Goal: Task Accomplishment & Management: Manage account settings

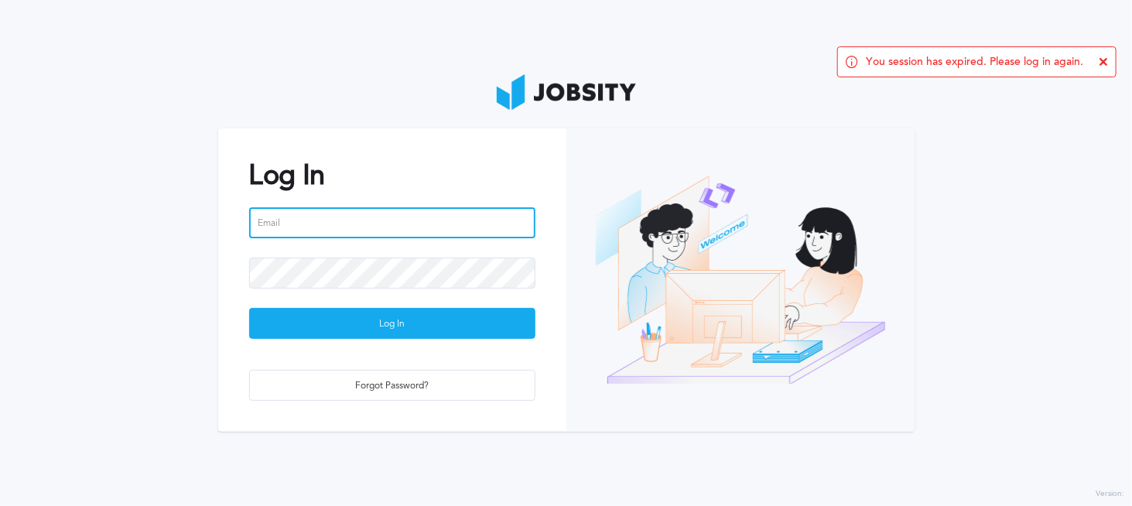
click at [348, 227] on input "email" at bounding box center [392, 222] width 286 height 31
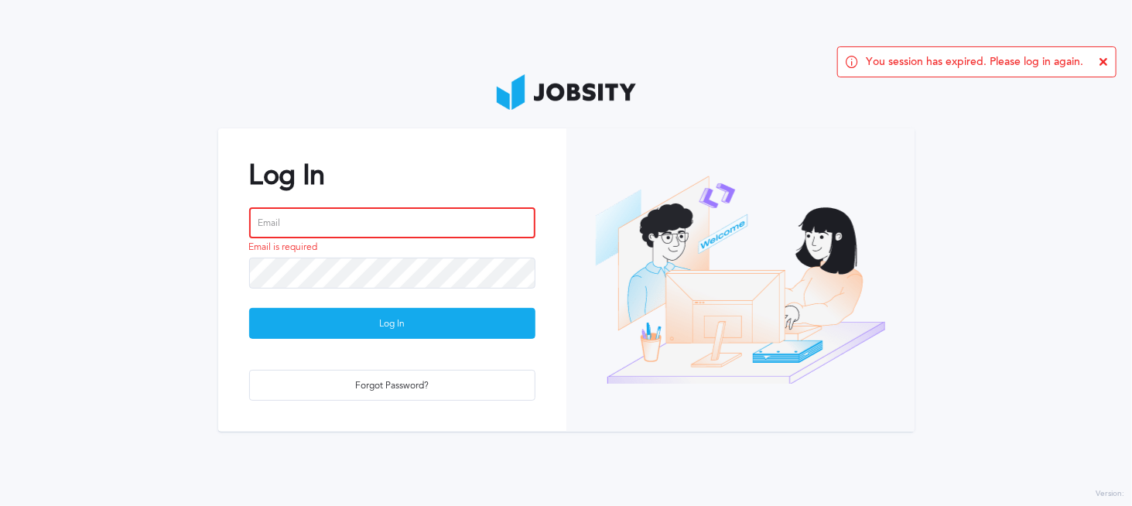
type input "[PERSON_NAME][EMAIL_ADDRESS][PERSON_NAME][DOMAIN_NAME]"
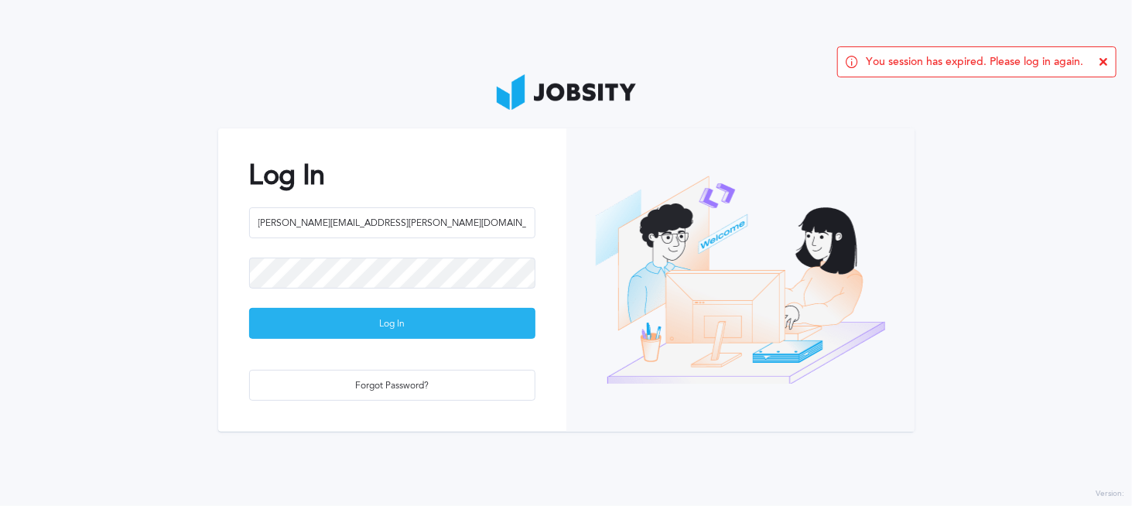
click at [379, 321] on div "Log In" at bounding box center [392, 324] width 285 height 31
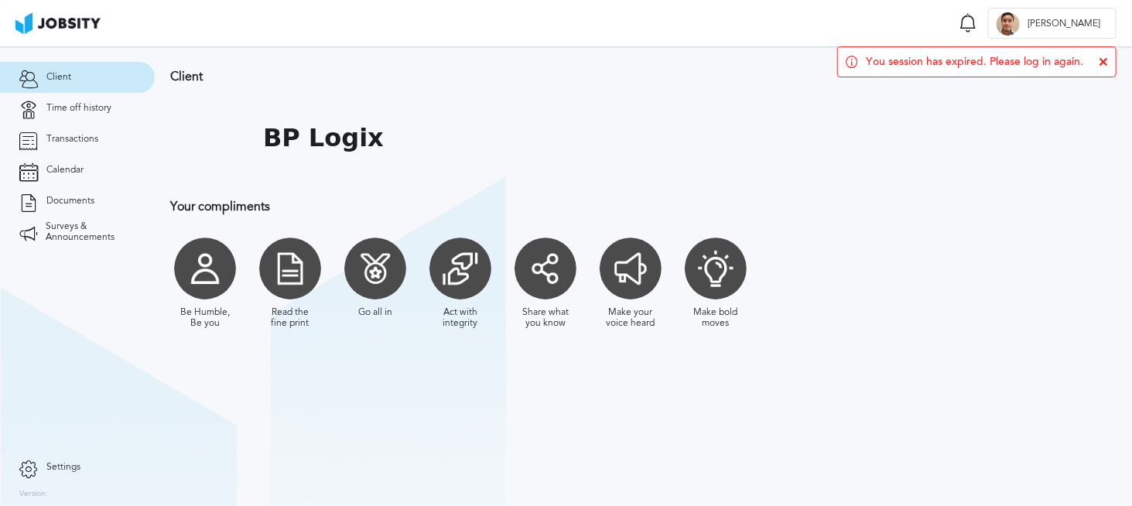
click at [1102, 56] on div "You session has expired. Please log in again." at bounding box center [976, 61] width 279 height 31
click at [1102, 63] on icon at bounding box center [1103, 61] width 9 height 9
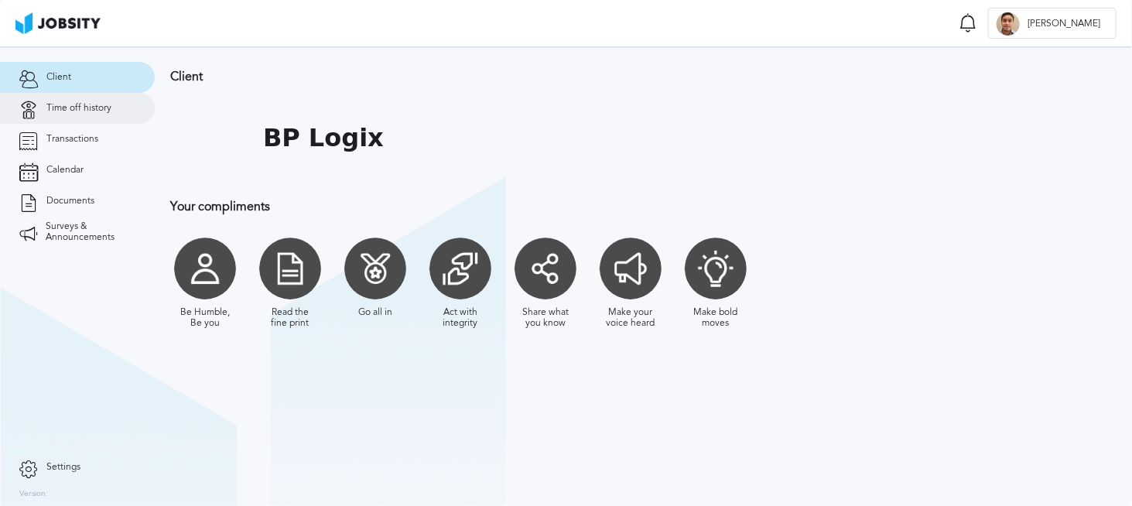
click at [100, 99] on link "Time off history" at bounding box center [77, 108] width 155 height 31
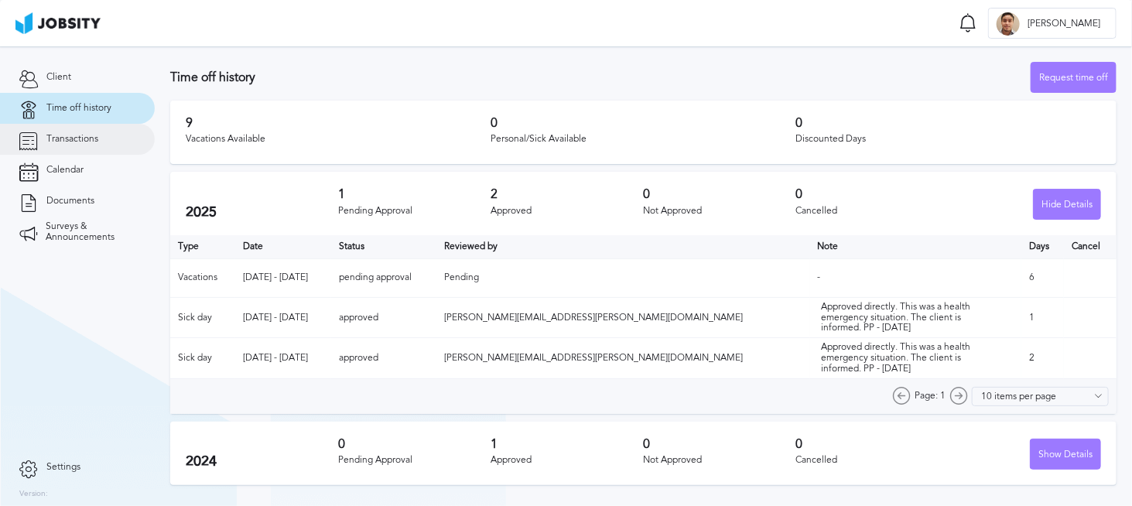
click at [71, 150] on link "Transactions" at bounding box center [77, 139] width 155 height 31
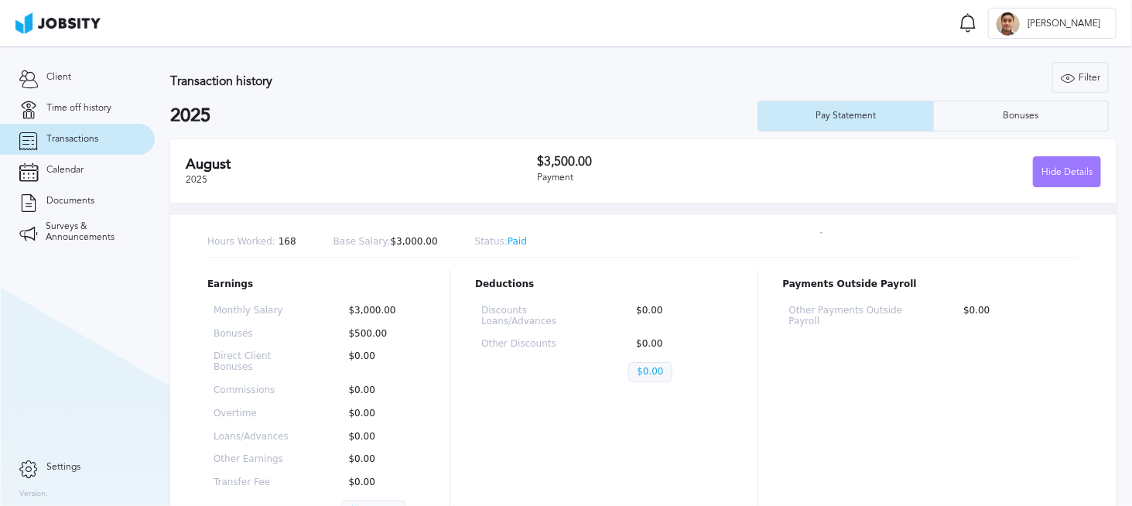
click at [371, 169] on h2 "August" at bounding box center [361, 164] width 351 height 16
click at [243, 158] on h2 "August" at bounding box center [361, 164] width 351 height 16
click at [1050, 171] on div "Hide Details" at bounding box center [1067, 172] width 67 height 31
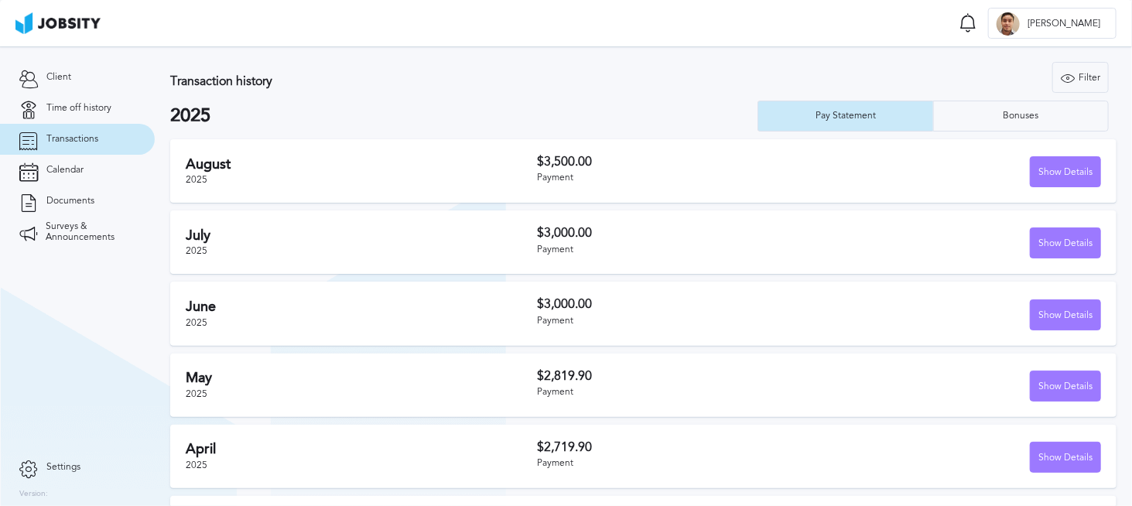
drag, startPoint x: 269, startPoint y: 233, endPoint x: 263, endPoint y: 201, distance: 32.3
click at [269, 229] on h2 "July" at bounding box center [361, 235] width 351 height 16
click at [255, 164] on h2 "August" at bounding box center [361, 164] width 351 height 16
drag, startPoint x: 172, startPoint y: 80, endPoint x: 285, endPoint y: 80, distance: 113.0
click at [285, 80] on h3 "Transaction history" at bounding box center [426, 81] width 513 height 14
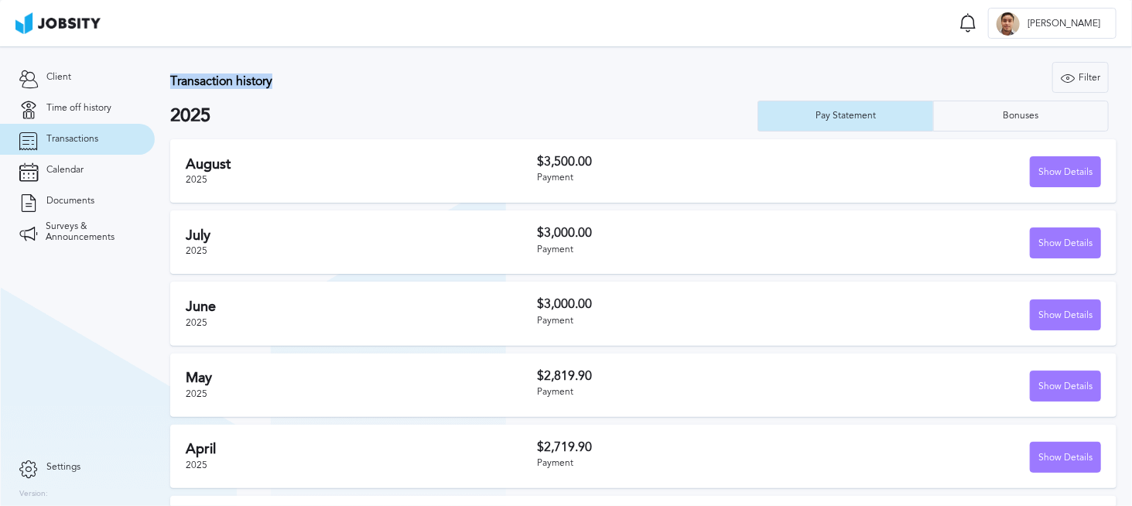
click at [285, 80] on h3 "Transaction history" at bounding box center [426, 81] width 513 height 14
click at [987, 123] on div "Bonuses" at bounding box center [1021, 116] width 174 height 31
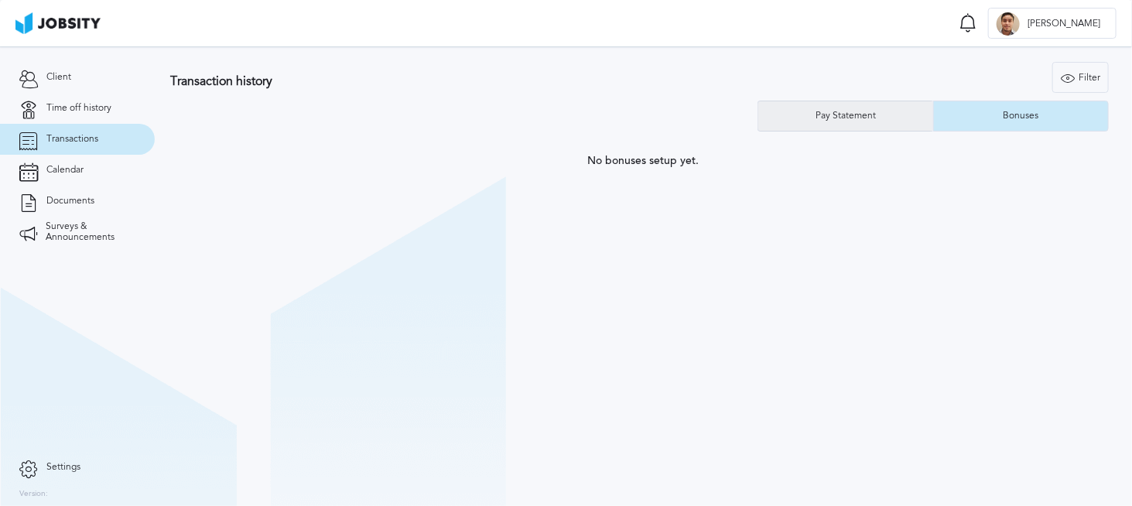
click at [820, 111] on div "Pay Statement" at bounding box center [846, 116] width 76 height 11
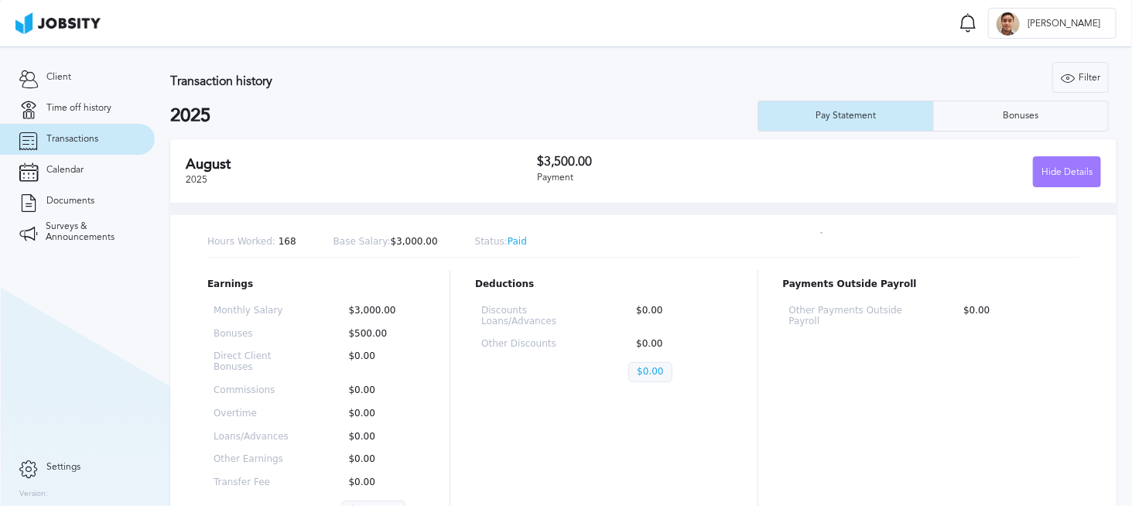
click at [449, 164] on h2 "August" at bounding box center [361, 164] width 351 height 16
